Goal: Task Accomplishment & Management: Manage account settings

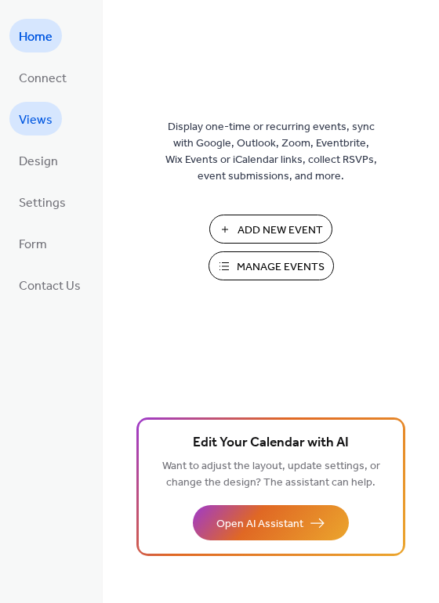
click at [26, 117] on span "Views" at bounding box center [36, 120] width 34 height 24
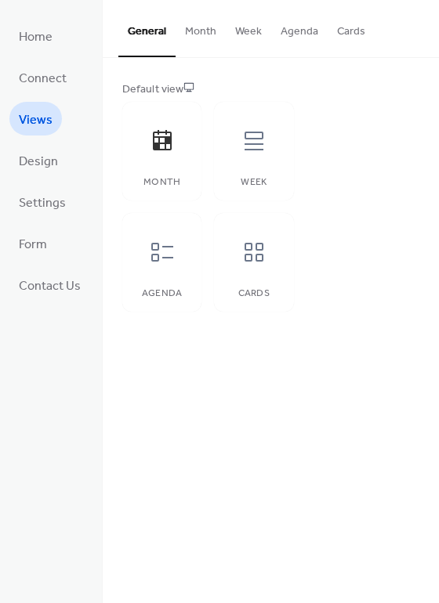
click at [190, 27] on button "Month" at bounding box center [201, 28] width 50 height 56
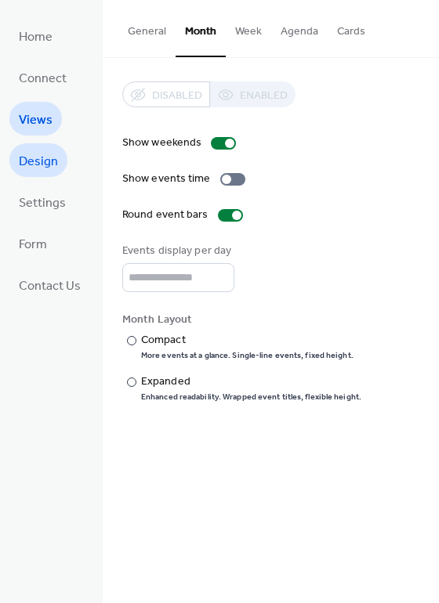
click at [51, 152] on span "Design" at bounding box center [38, 162] width 39 height 24
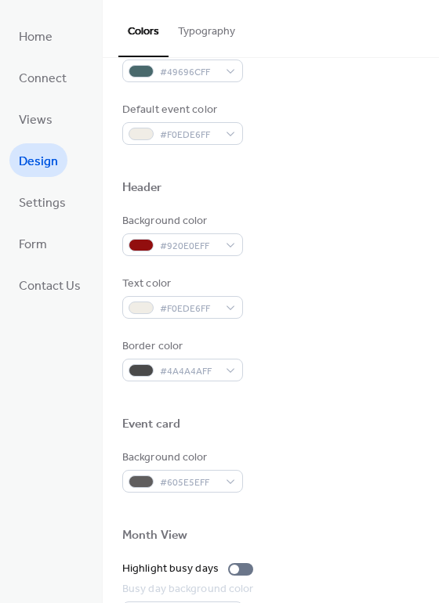
scroll to position [404, 0]
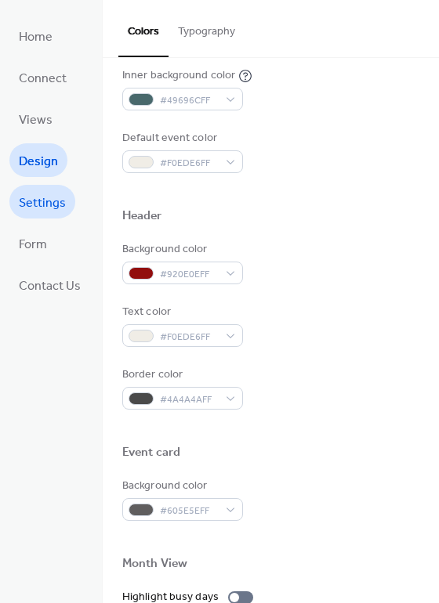
click at [49, 205] on span "Settings" at bounding box center [42, 203] width 47 height 24
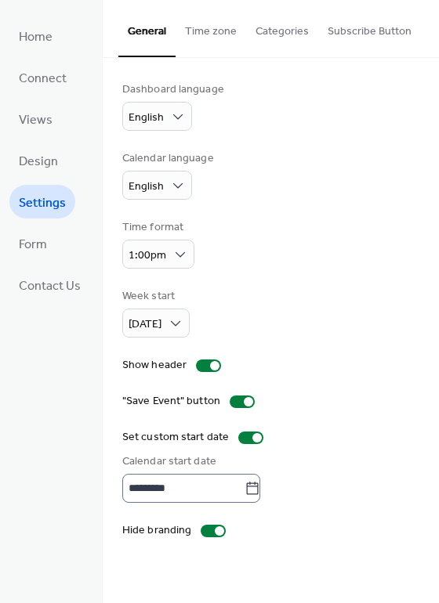
click at [259, 484] on body "Home Connect Views Design Settings Form Contact Us Settings General Time zone C…" at bounding box center [219, 301] width 439 height 603
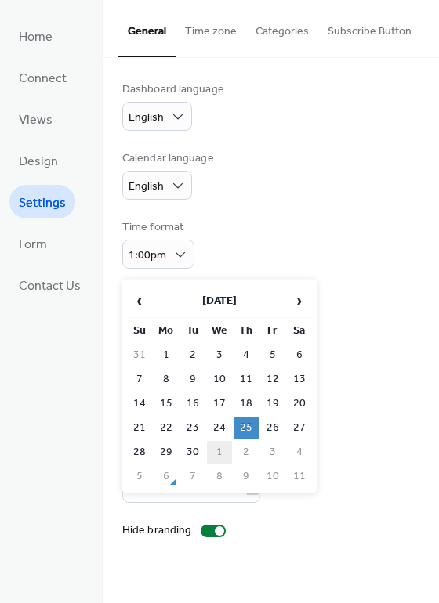
click at [222, 447] on td "1" at bounding box center [219, 452] width 25 height 23
type input "*********"
